Goal: Check status: Check status

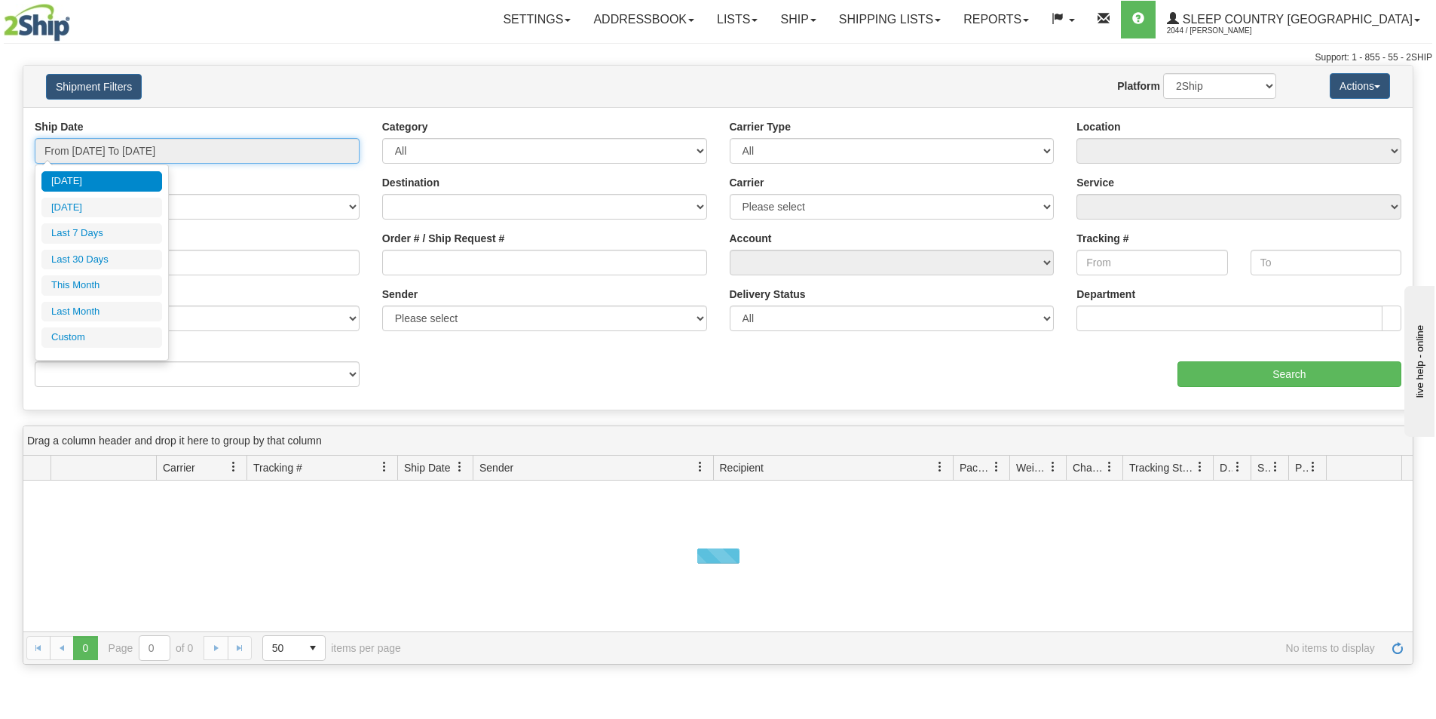
click at [332, 157] on input "From [DATE] To [DATE]" at bounding box center [197, 151] width 325 height 26
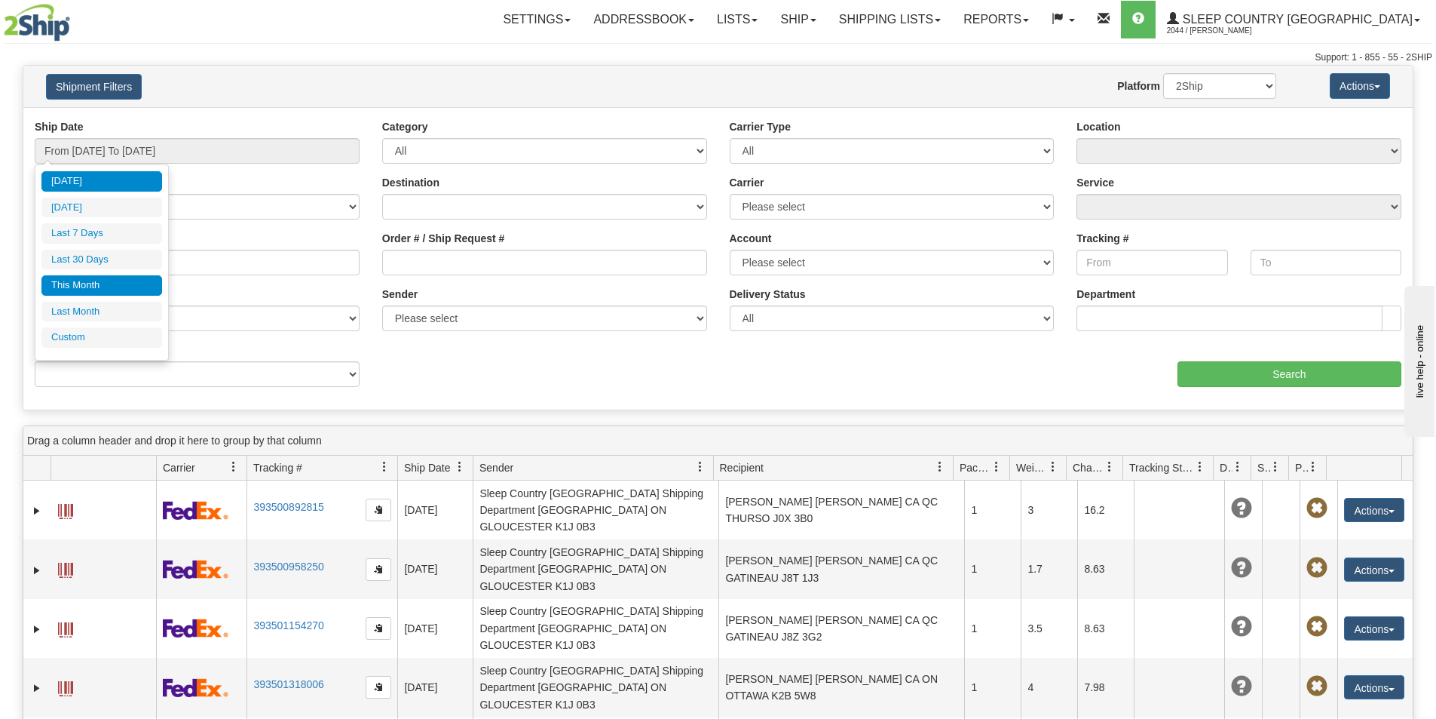
click at [129, 287] on li "This Month" at bounding box center [101, 285] width 121 height 20
type input "From [DATE] To [DATE]"
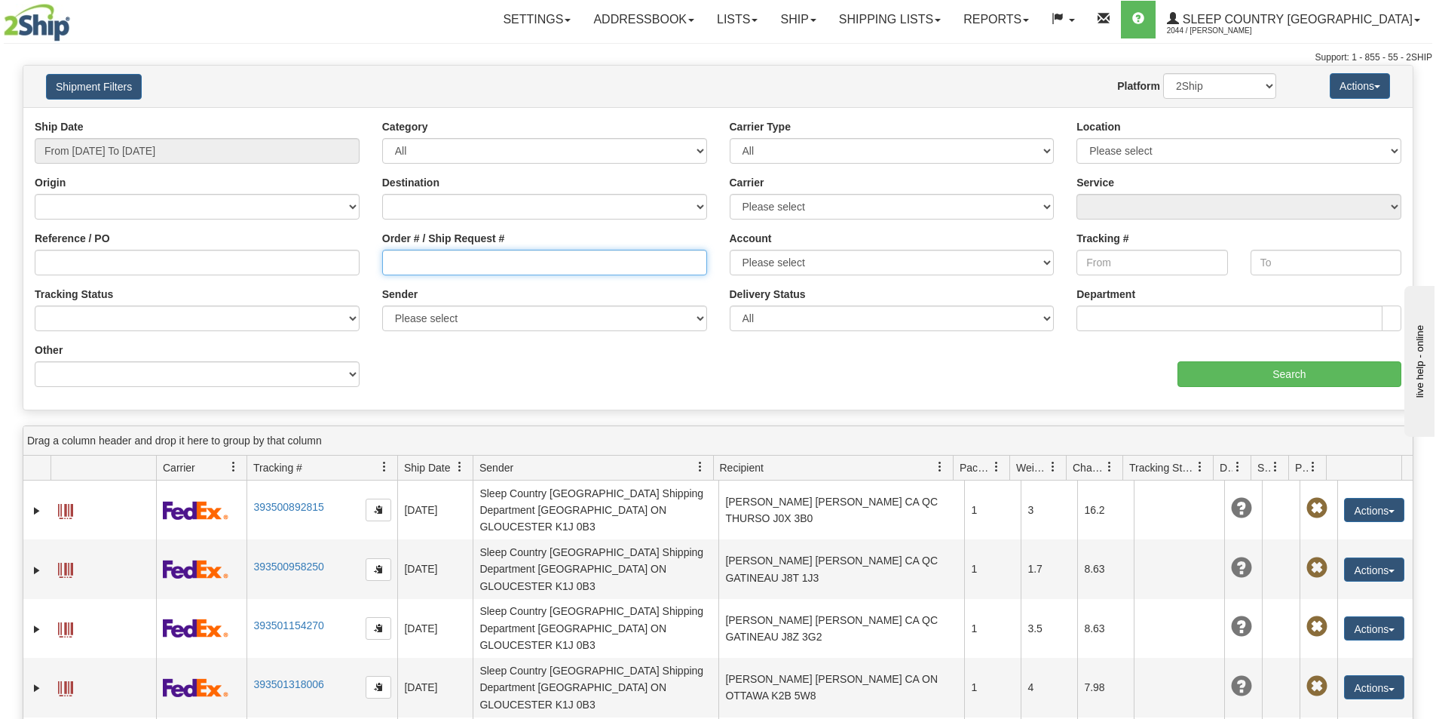
click at [390, 263] on input "Order # / Ship Request #" at bounding box center [544, 263] width 325 height 26
paste input "9000I064488"
type input "9000I064488"
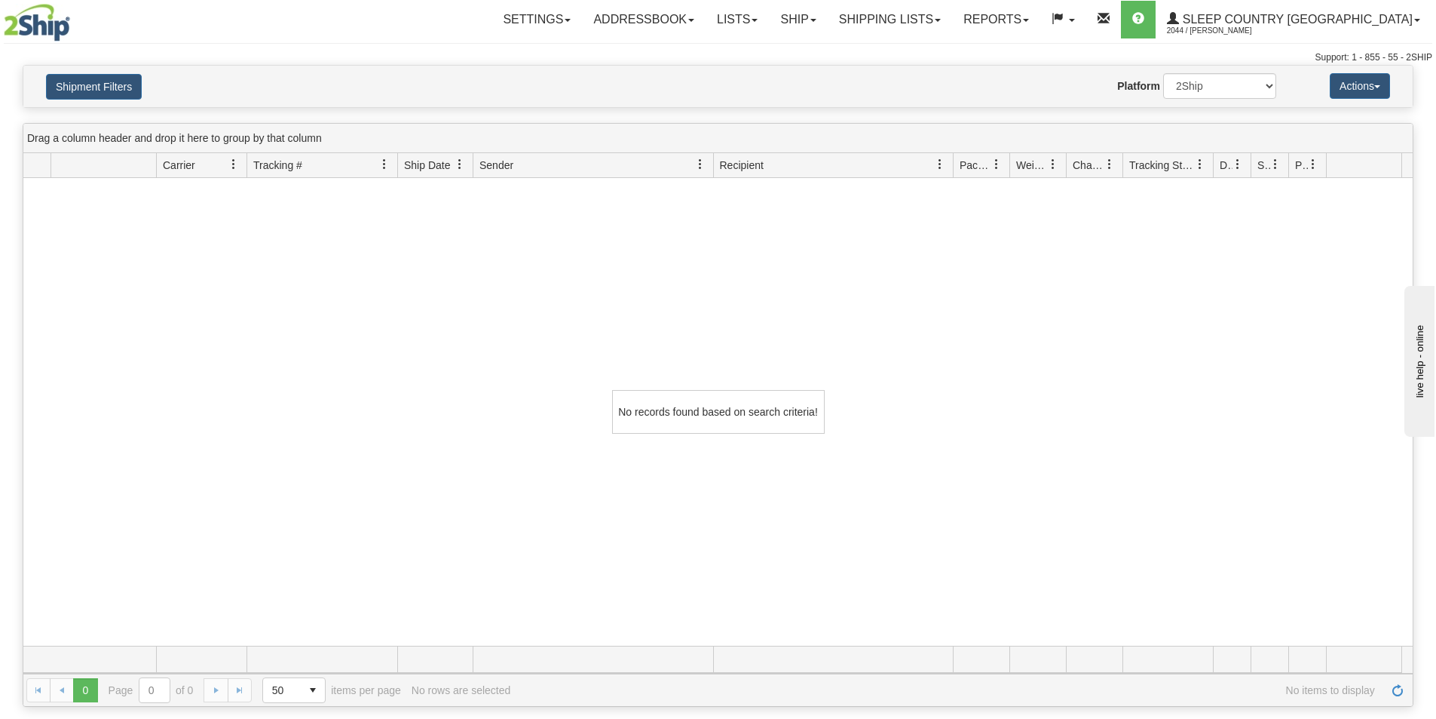
click at [1229, 280] on div "No records found based on search criteria!" at bounding box center [718, 411] width 1390 height 467
click at [952, 16] on link "Shipping lists" at bounding box center [890, 20] width 124 height 38
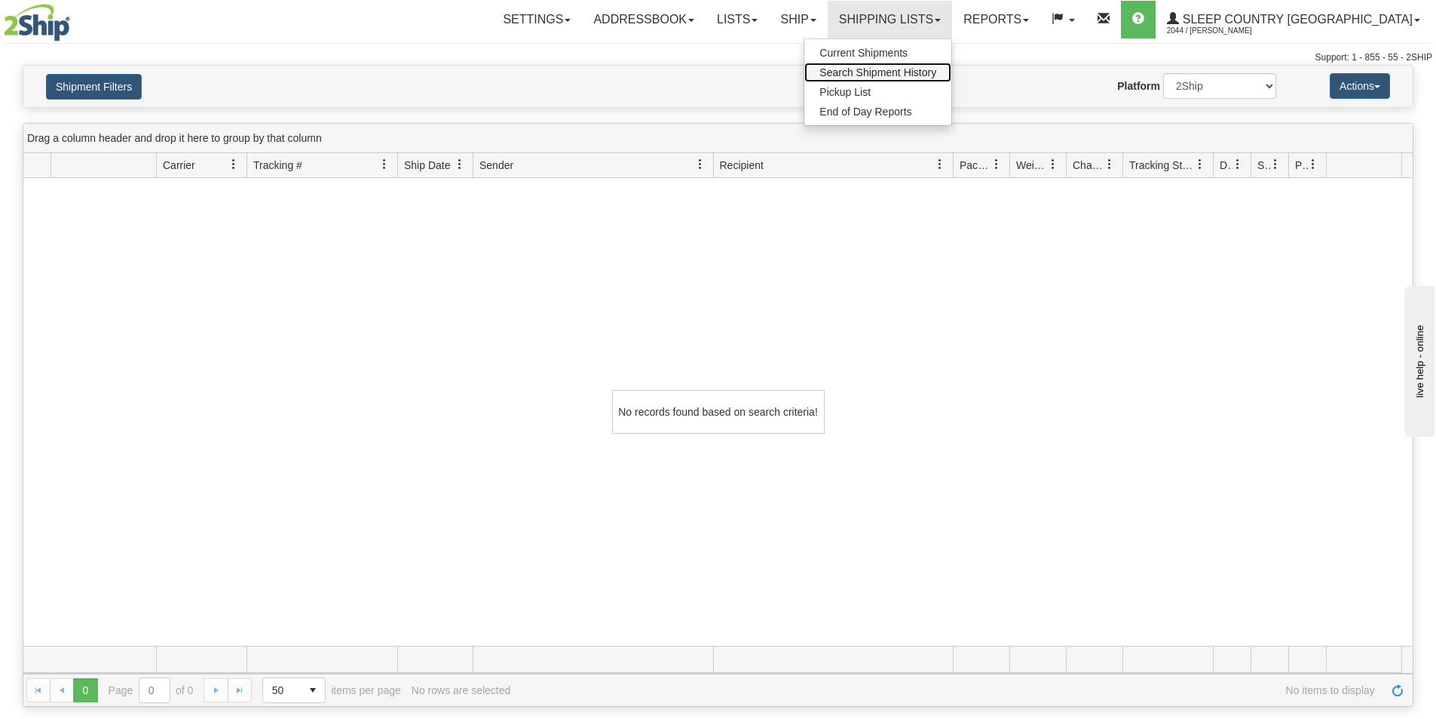
click at [936, 67] on span "Search Shipment History" at bounding box center [878, 72] width 117 height 12
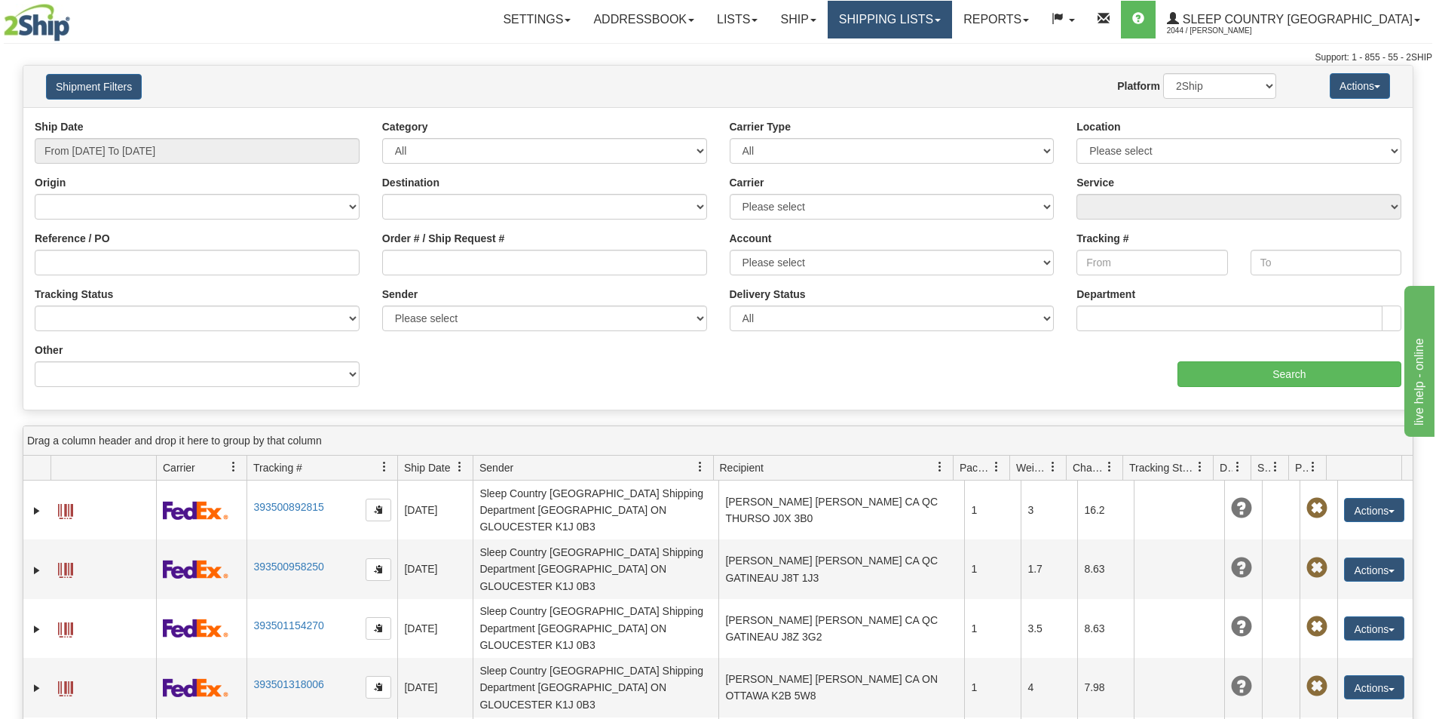
click at [952, 20] on link "Shipping lists" at bounding box center [890, 20] width 124 height 38
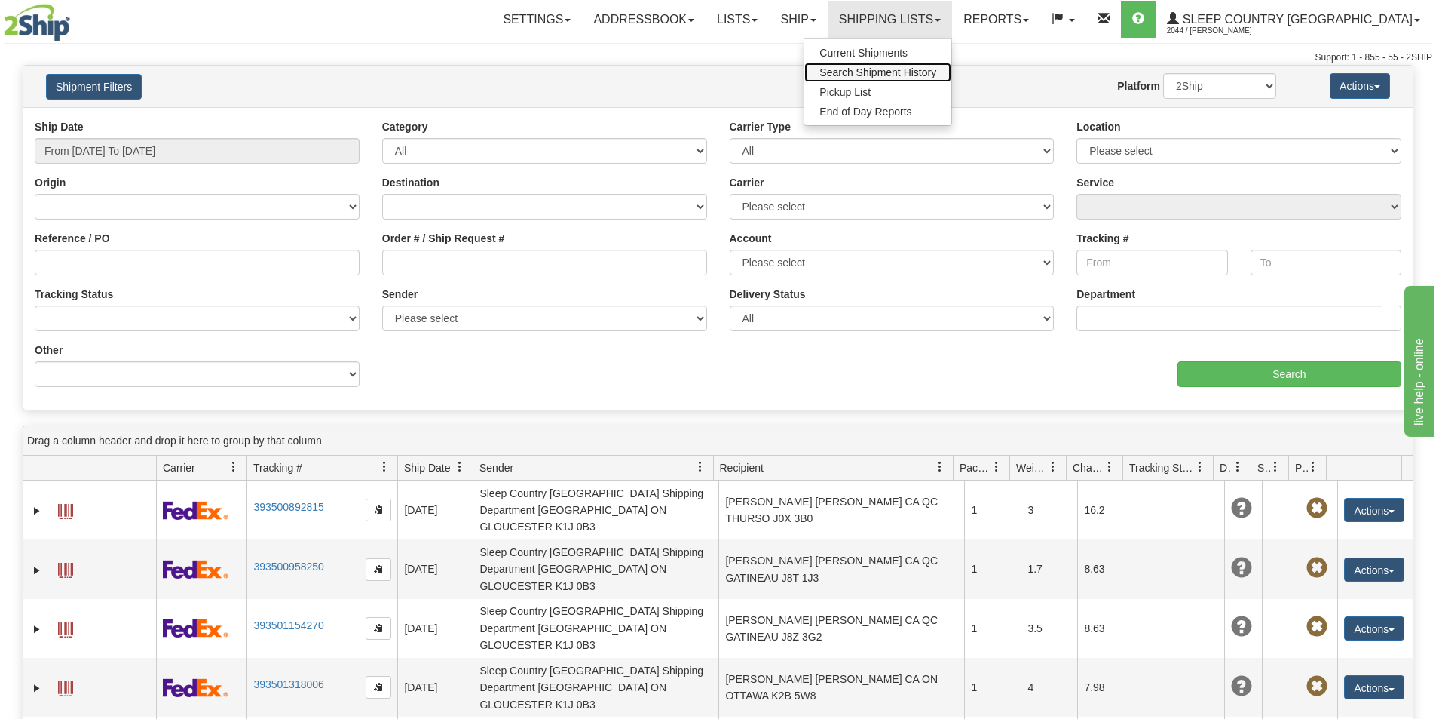
drag, startPoint x: 964, startPoint y: 65, endPoint x: 988, endPoint y: 76, distance: 26.6
click at [951, 66] on link "Search Shipment History" at bounding box center [877, 73] width 147 height 20
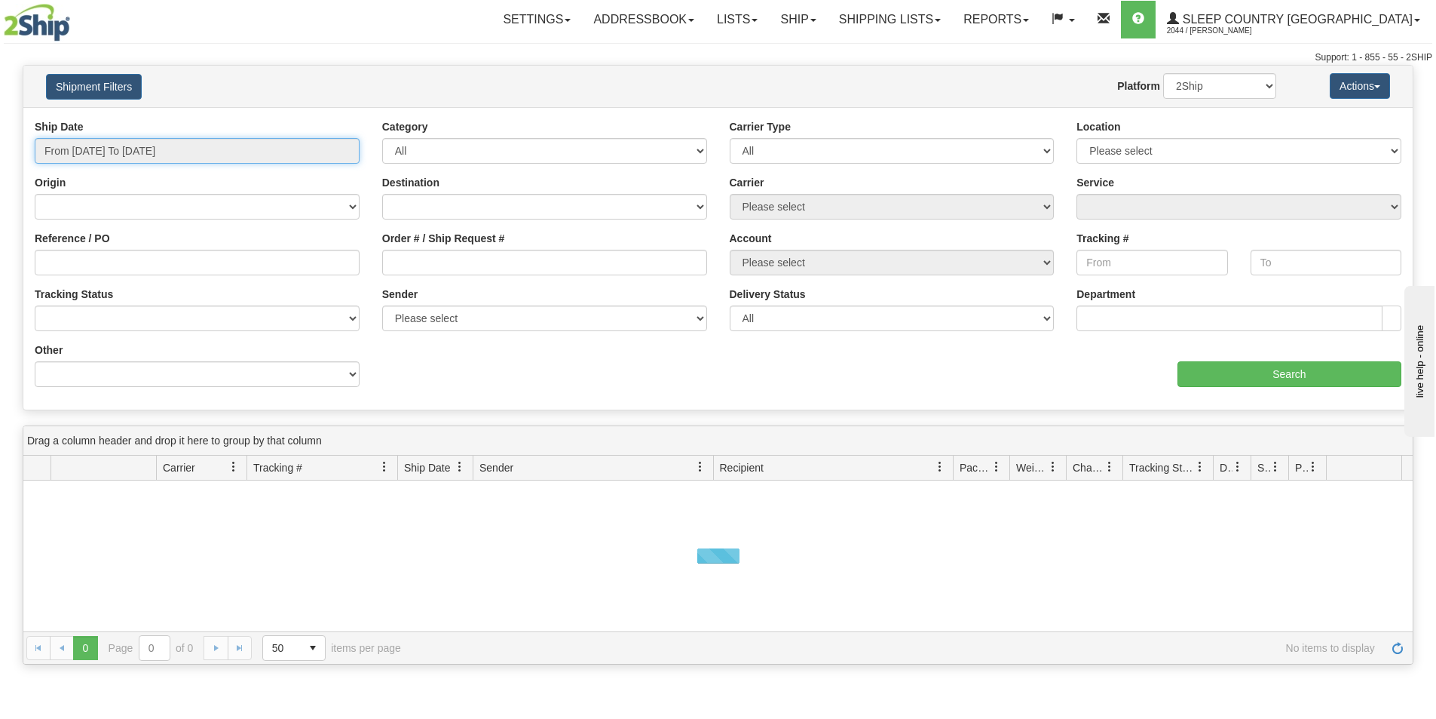
click at [311, 148] on input "From [DATE] To [DATE]" at bounding box center [197, 151] width 325 height 26
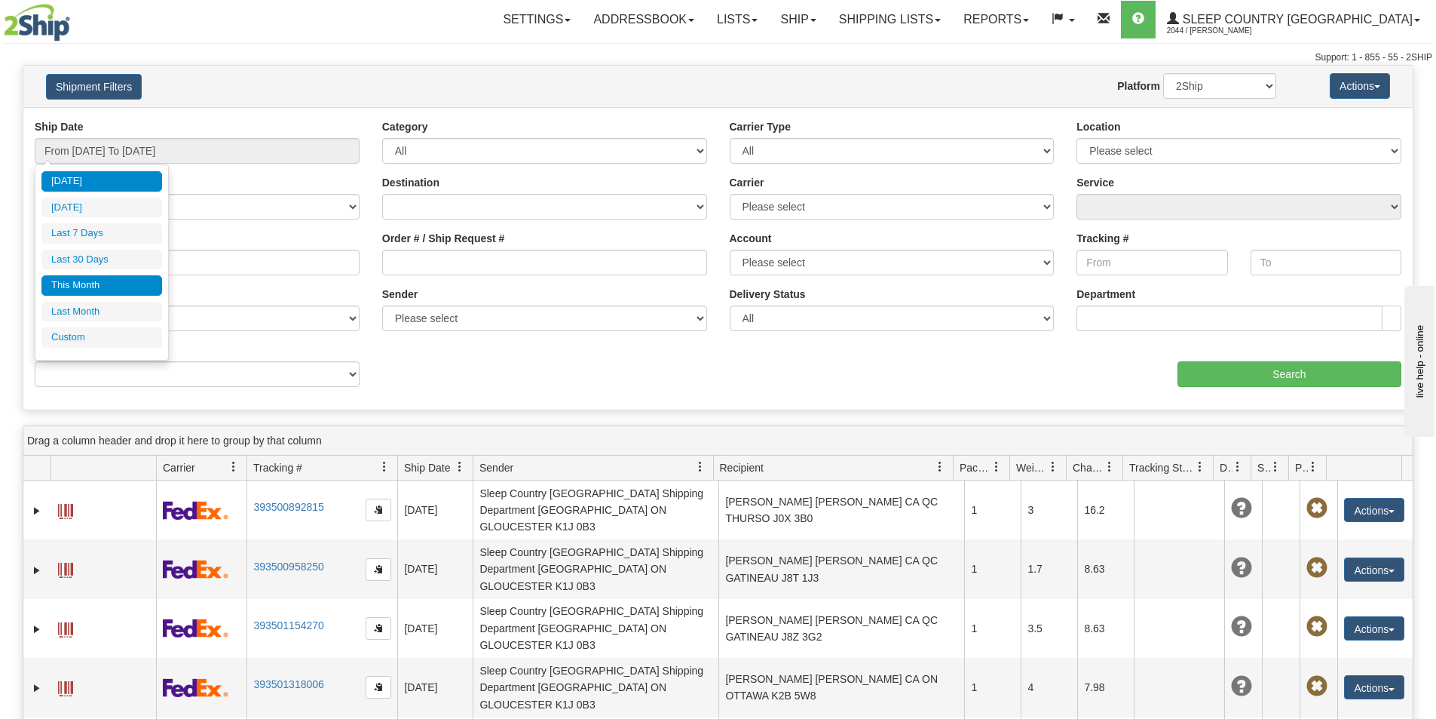
click at [99, 280] on li "This Month" at bounding box center [101, 285] width 121 height 20
type input "From 09/01/2025 To 09/30/2025"
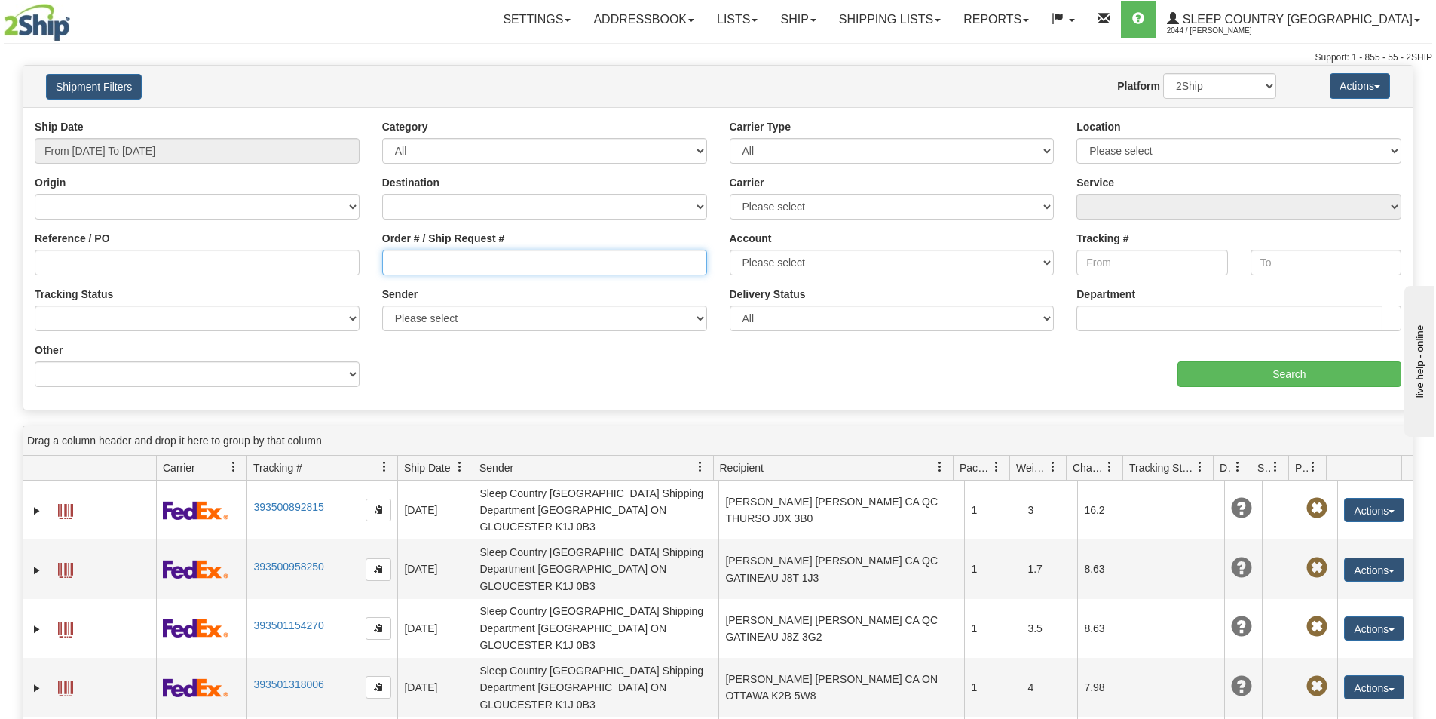
click at [394, 272] on input "Order # / Ship Request #" at bounding box center [544, 263] width 325 height 26
paste input "9000I064488"
type input "9000I064488"
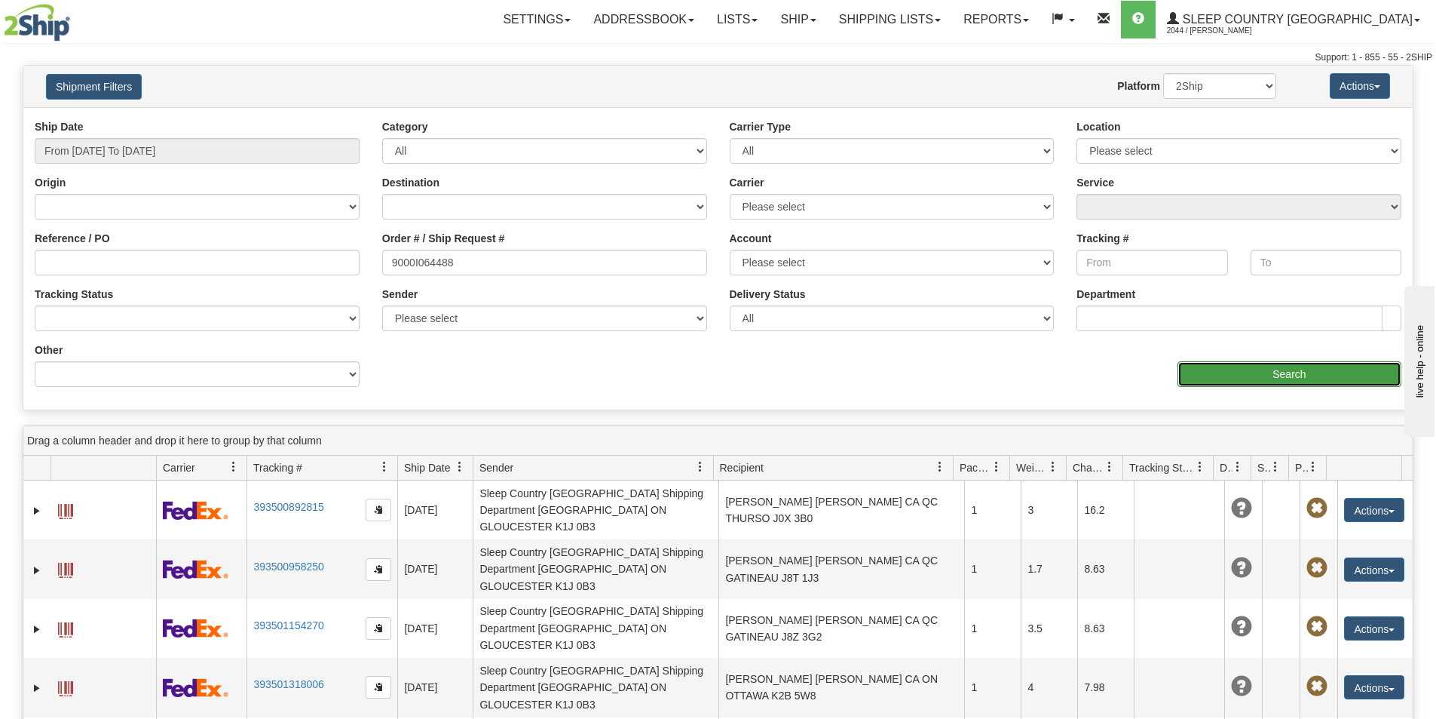
click at [1254, 369] on input "Search" at bounding box center [1290, 374] width 224 height 26
